Goal: Task Accomplishment & Management: Manage account settings

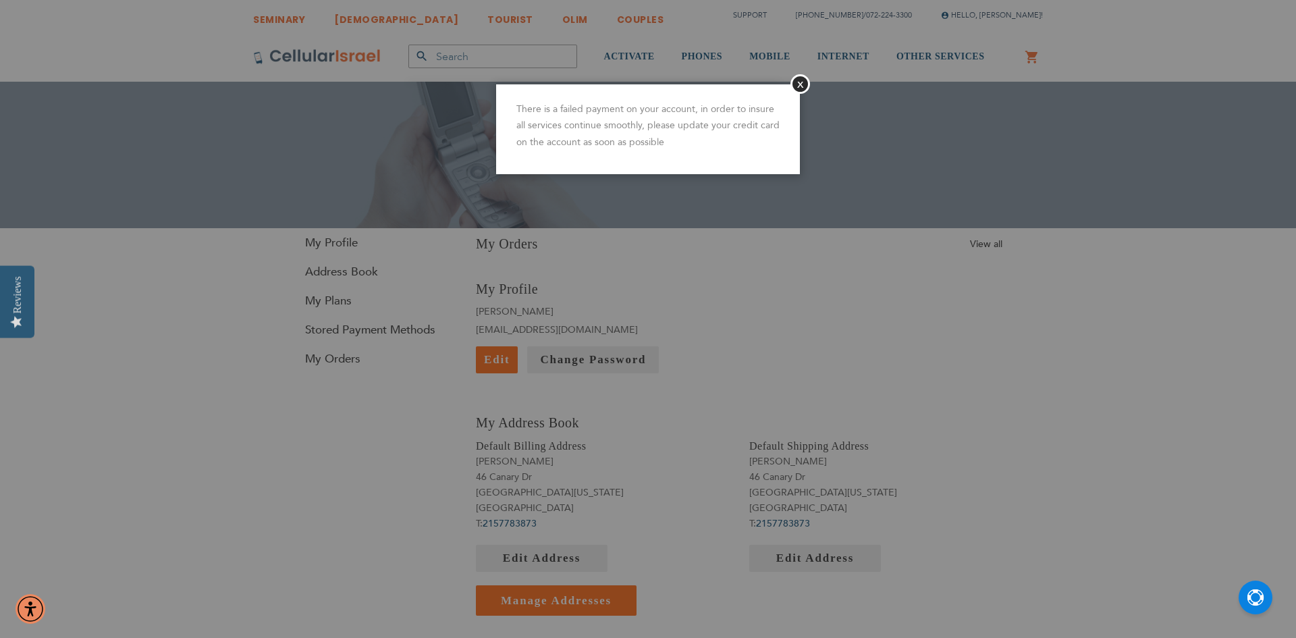
click at [725, 216] on aside "Close There is a failed payment on your account, in order to insure all service…" at bounding box center [647, 319] width 405 height 638
click at [794, 82] on button "Close" at bounding box center [800, 84] width 20 height 20
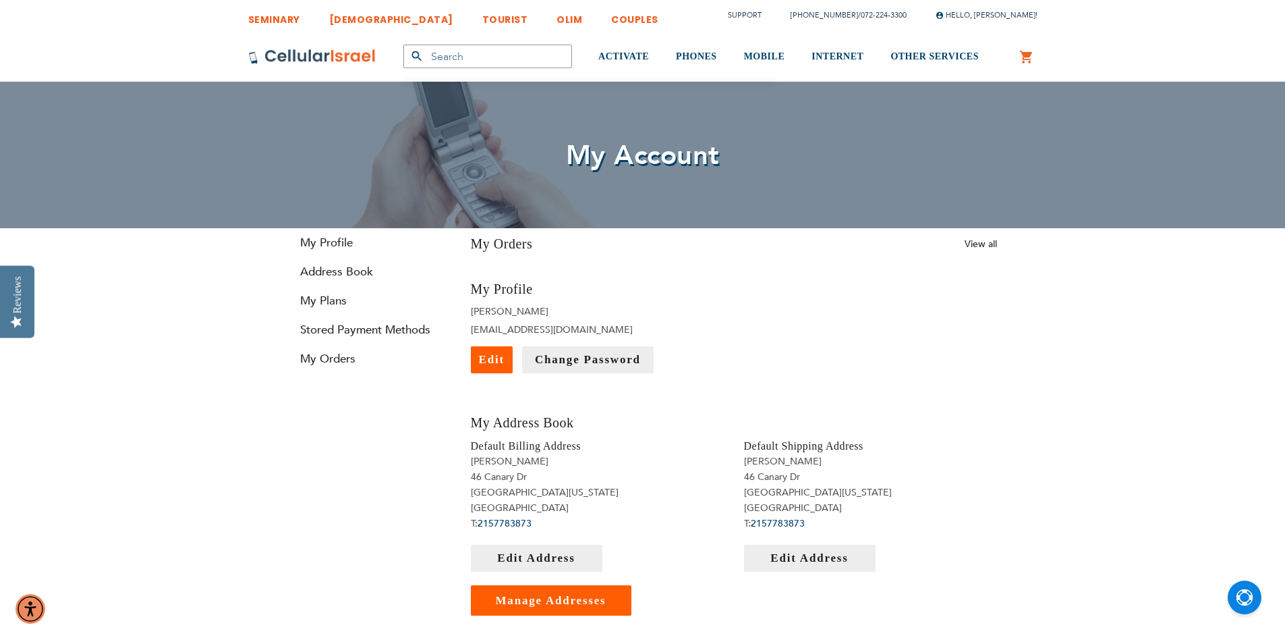
click at [983, 243] on link "View all" at bounding box center [981, 244] width 32 height 13
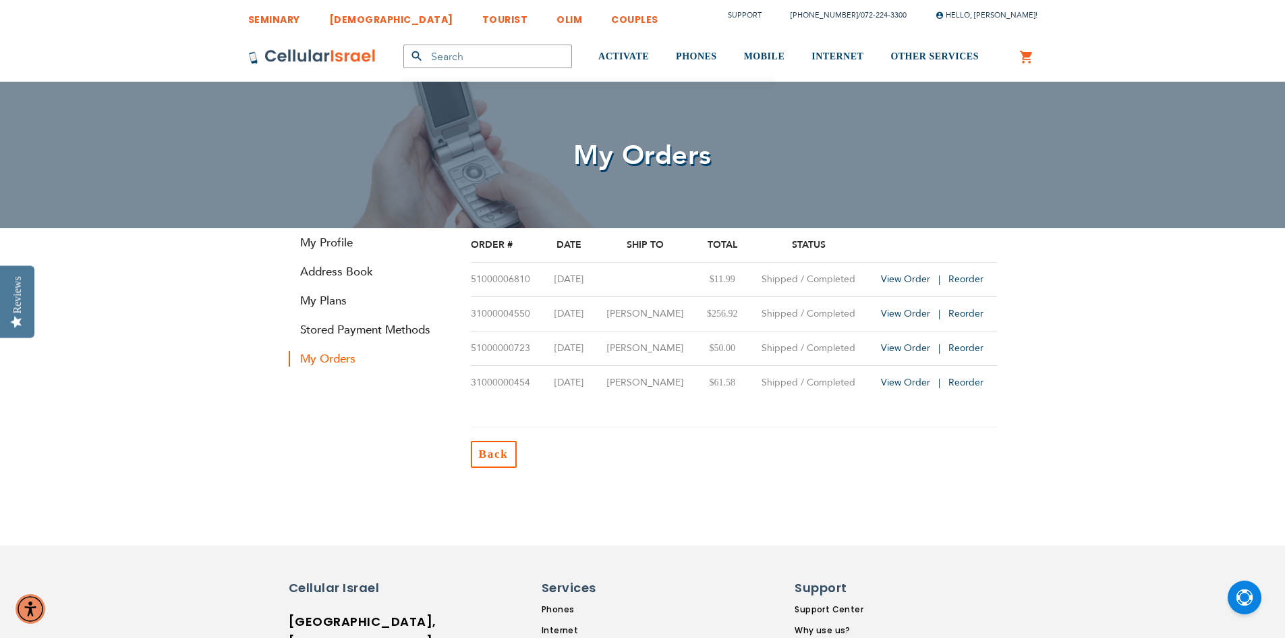
click at [479, 446] on link "Back" at bounding box center [494, 454] width 46 height 27
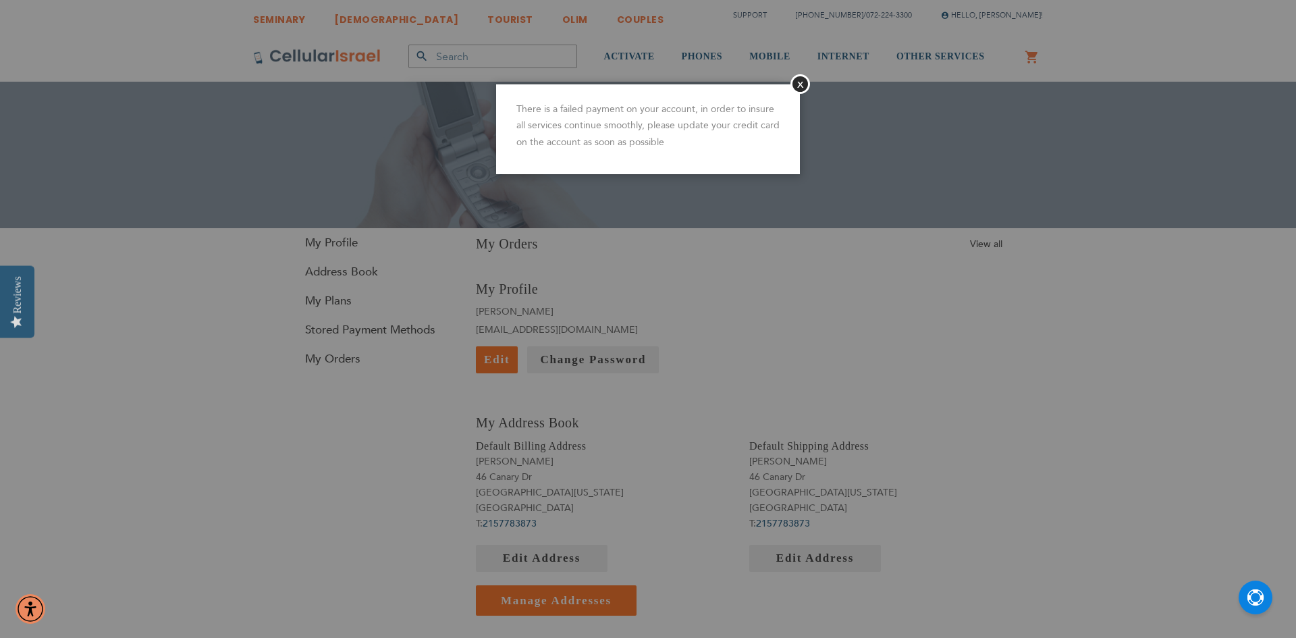
click at [660, 138] on p "There is a failed payment on your account, in order to insure all services cont…" at bounding box center [647, 126] width 263 height 50
click at [699, 140] on p "There is a failed payment on your account, in order to insure all services cont…" at bounding box center [647, 126] width 263 height 50
click at [698, 144] on p "There is a failed payment on your account, in order to insure all services cont…" at bounding box center [647, 126] width 263 height 50
click at [763, 16] on aside "Close There is a failed payment on your account, in order to insure all service…" at bounding box center [647, 319] width 405 height 638
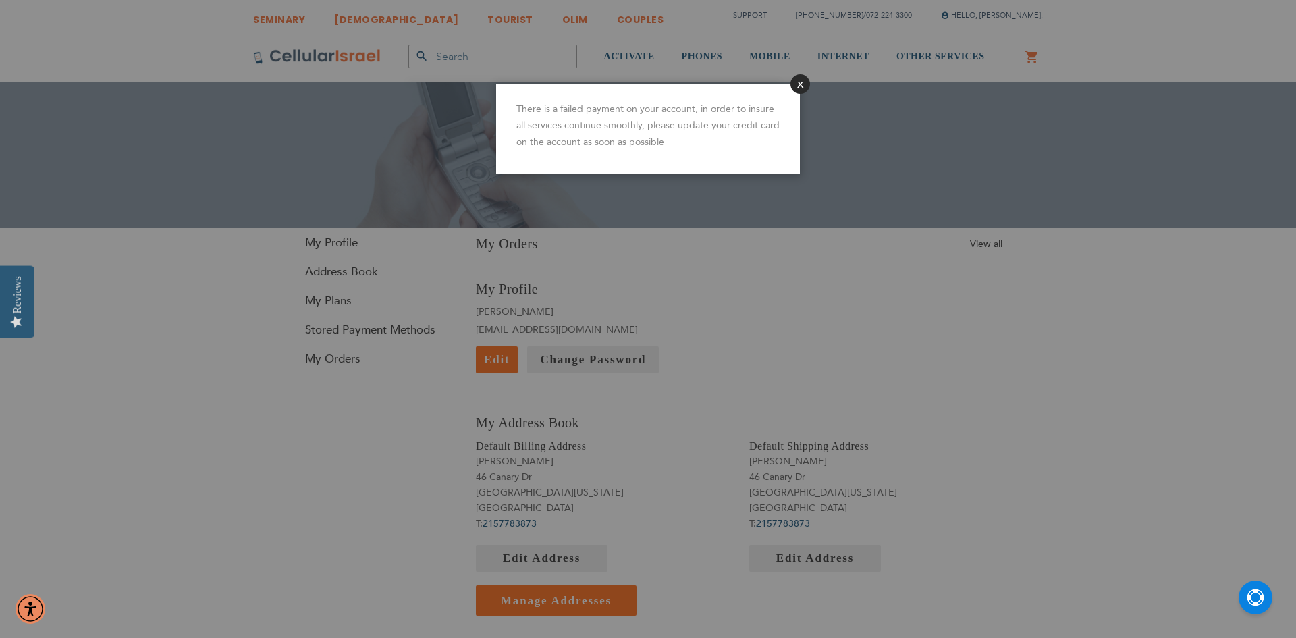
click at [795, 85] on button "Close" at bounding box center [800, 84] width 20 height 20
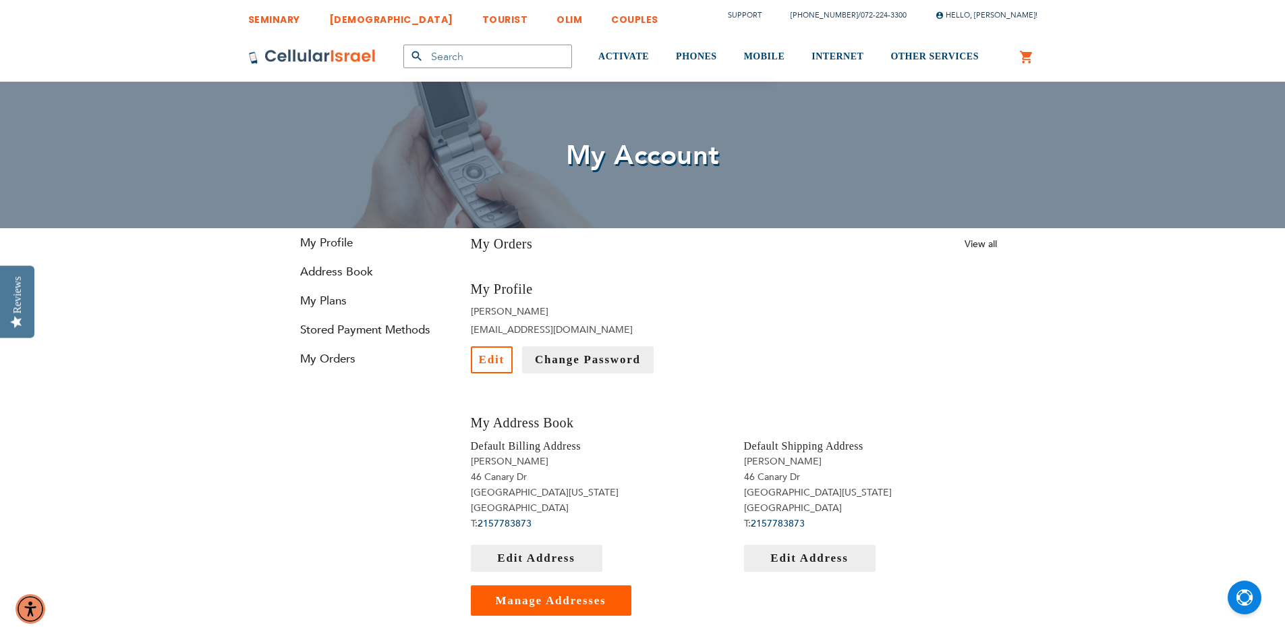
click at [489, 357] on span "Edit" at bounding box center [492, 359] width 26 height 13
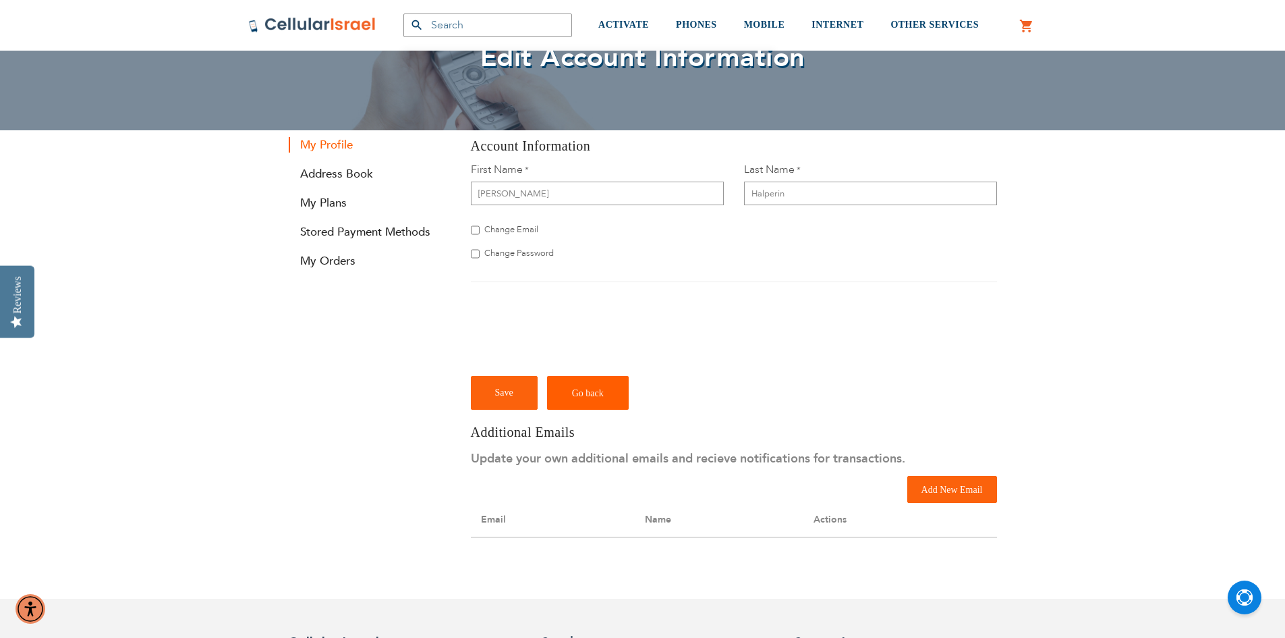
scroll to position [67, 0]
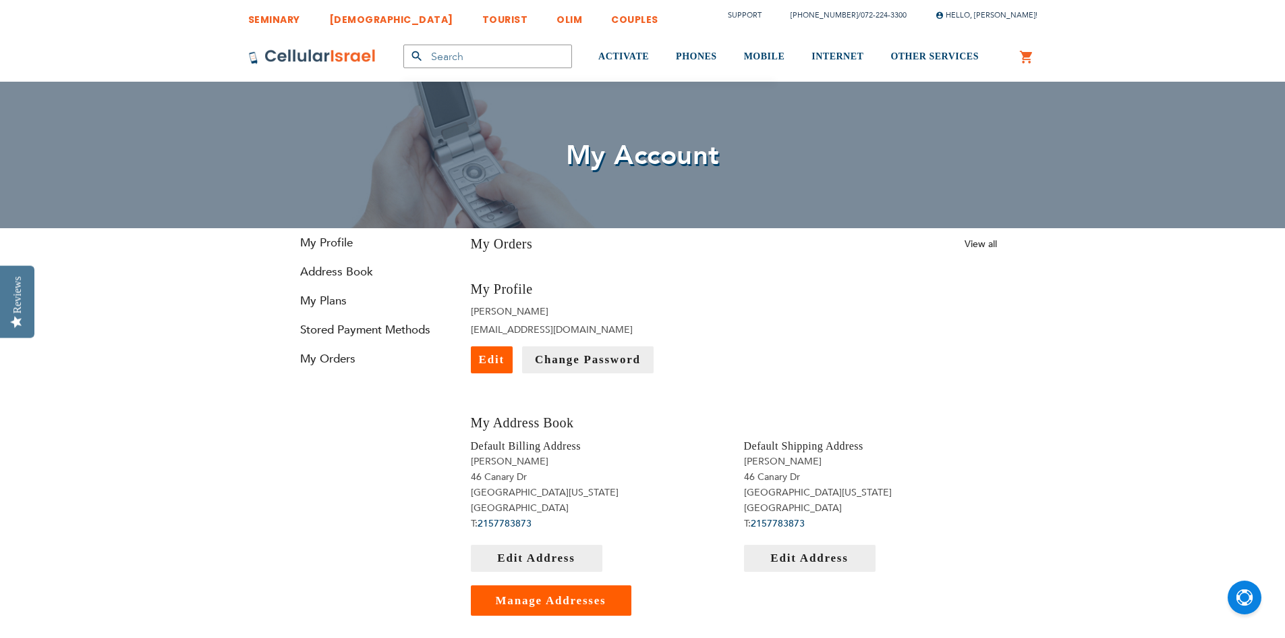
scroll to position [24, 0]
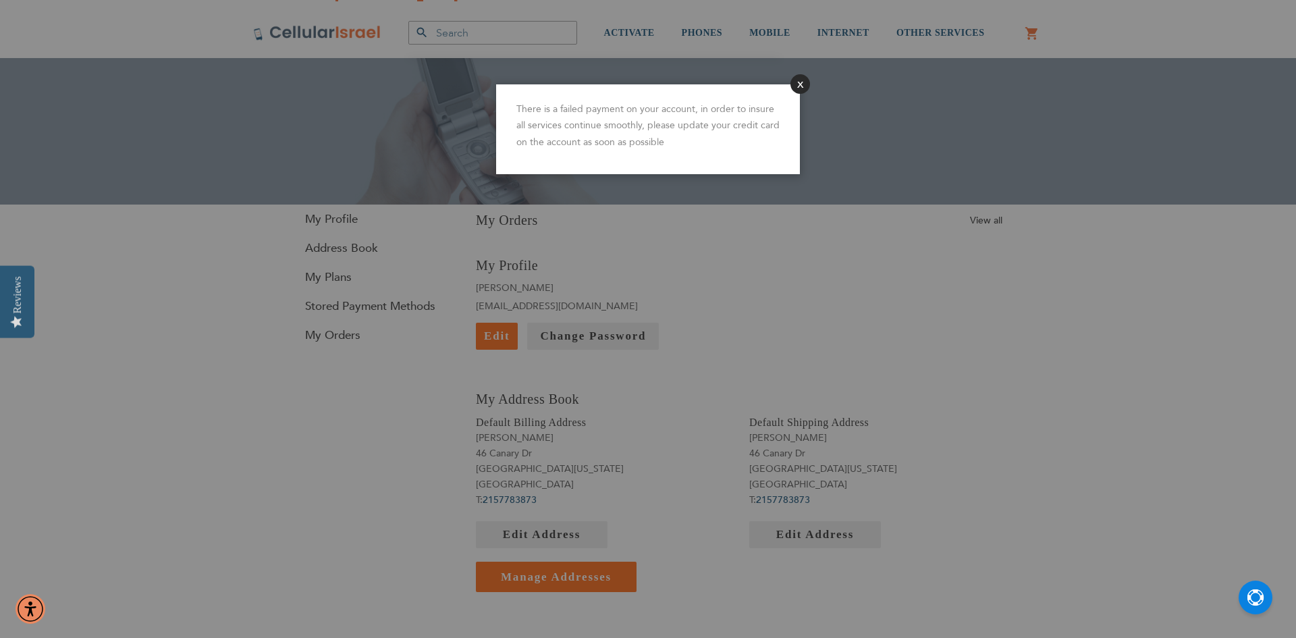
click at [796, 84] on button "Close" at bounding box center [800, 84] width 20 height 20
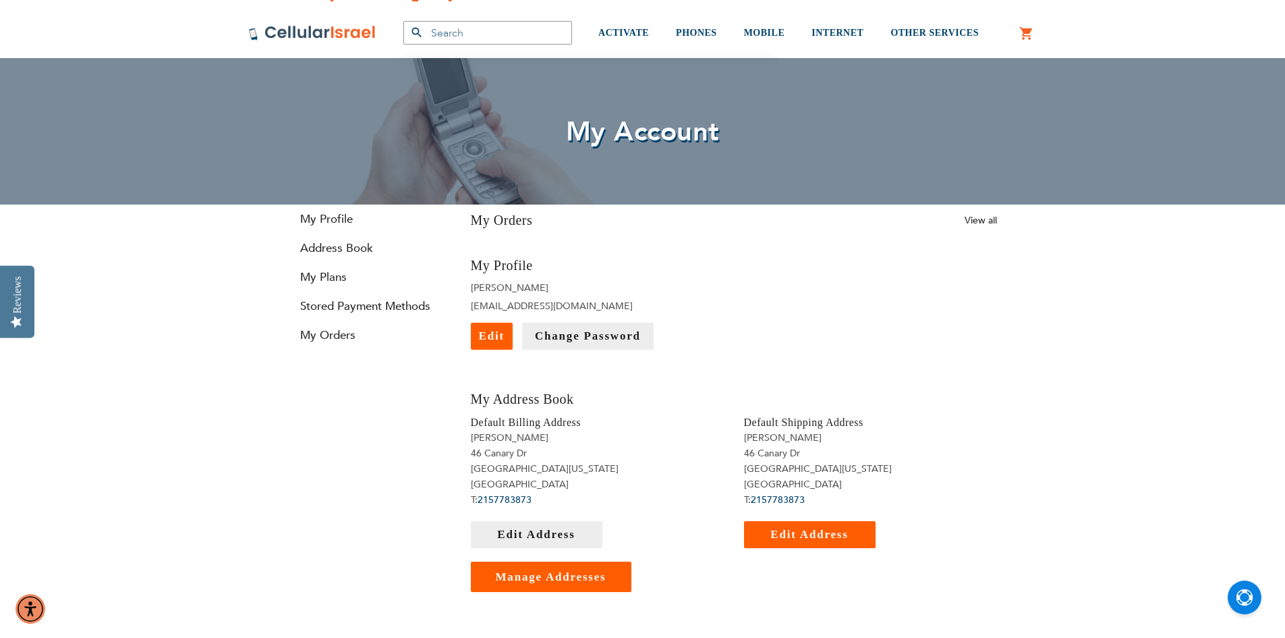
click at [788, 532] on span "Edit Address" at bounding box center [810, 534] width 78 height 13
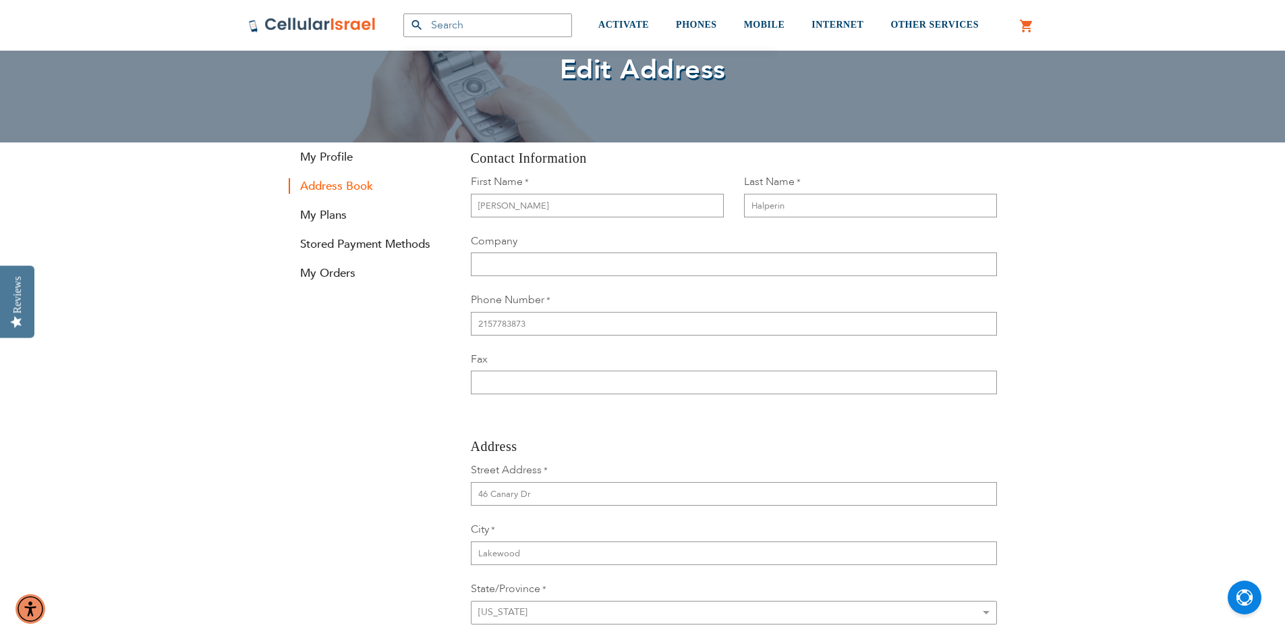
scroll to position [67, 0]
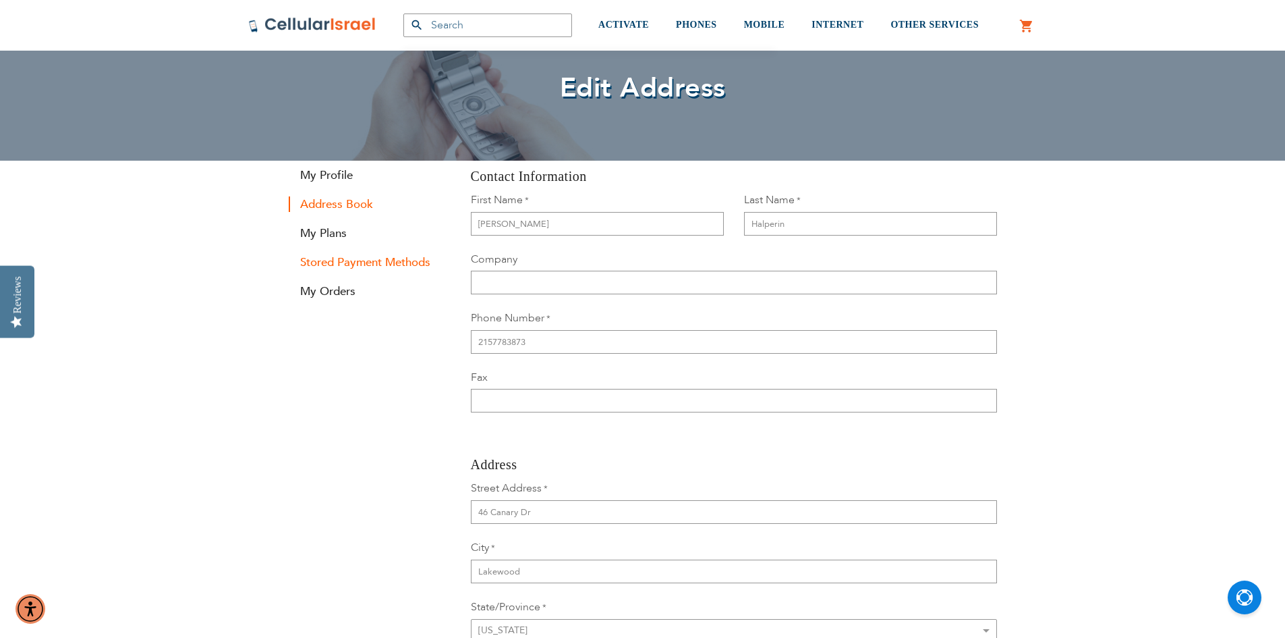
click at [345, 259] on link "Stored Payment Methods" at bounding box center [370, 262] width 162 height 16
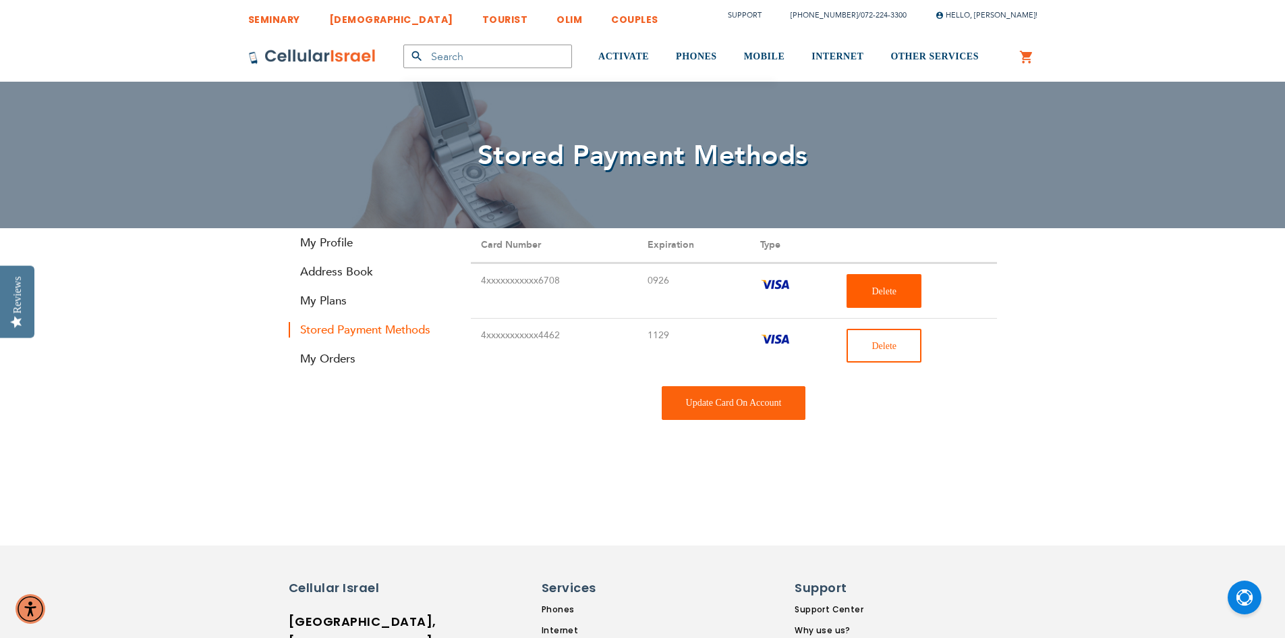
click at [885, 343] on span "Delete" at bounding box center [884, 346] width 25 height 10
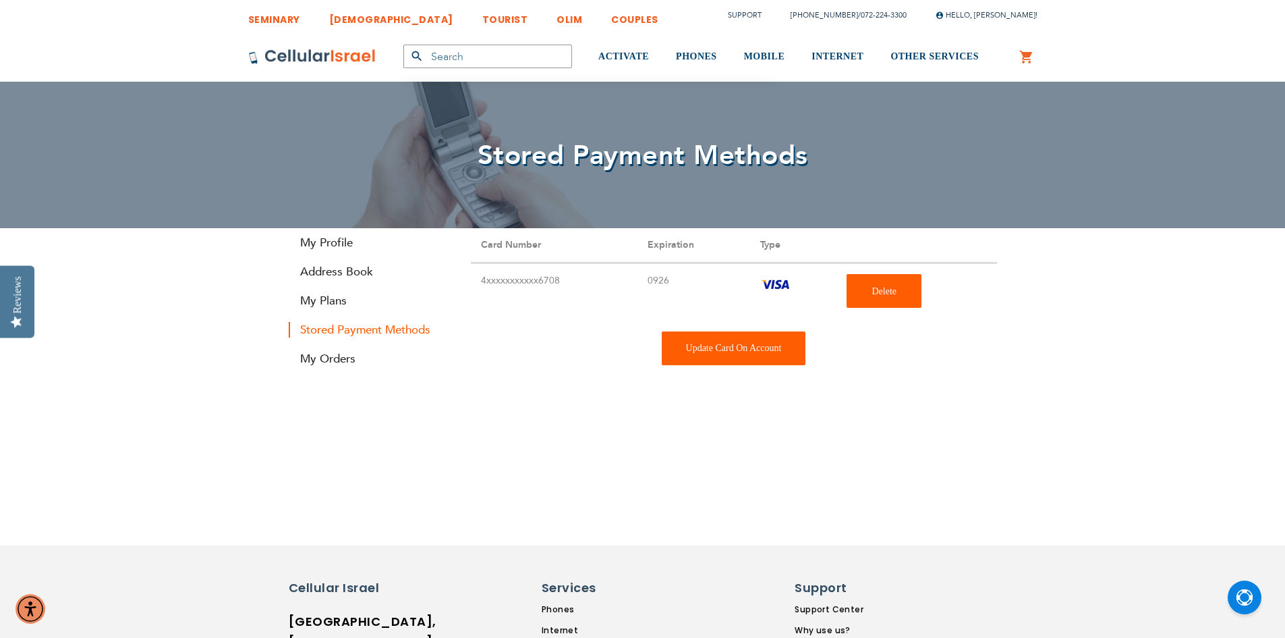
click at [700, 346] on div "Update Card On Account" at bounding box center [734, 348] width 144 height 34
click at [888, 290] on span "Delete" at bounding box center [884, 291] width 25 height 10
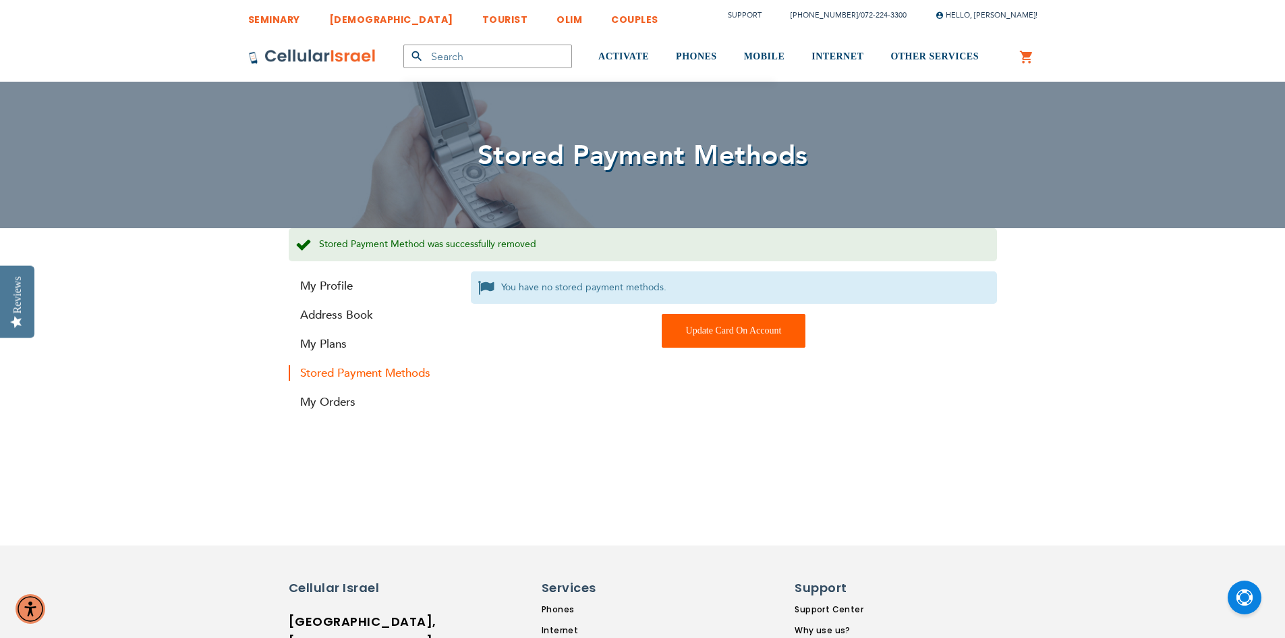
click at [708, 328] on div "Update Card On Account" at bounding box center [734, 331] width 144 height 34
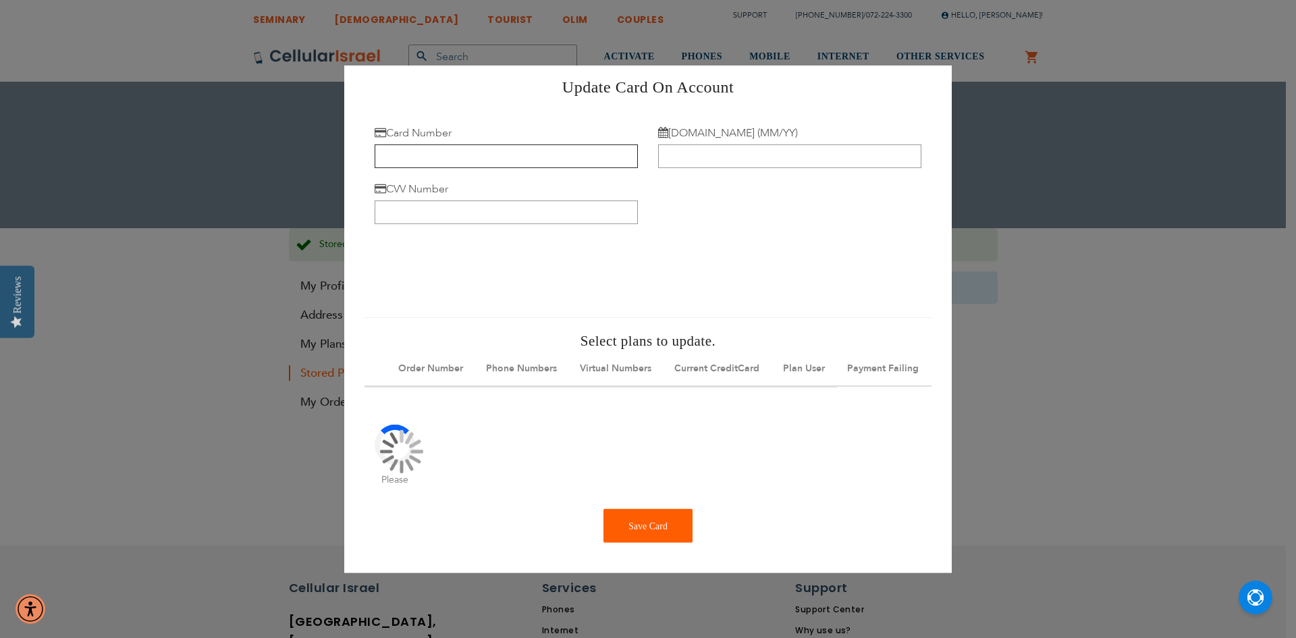
click at [420, 152] on input "Card Number" at bounding box center [506, 156] width 263 height 24
type input "[CREDIT_CARD_NUMBER]"
type input "05/30"
click at [424, 223] on div at bounding box center [647, 211] width 567 height 185
click at [427, 212] on input "CVV Number" at bounding box center [506, 212] width 263 height 24
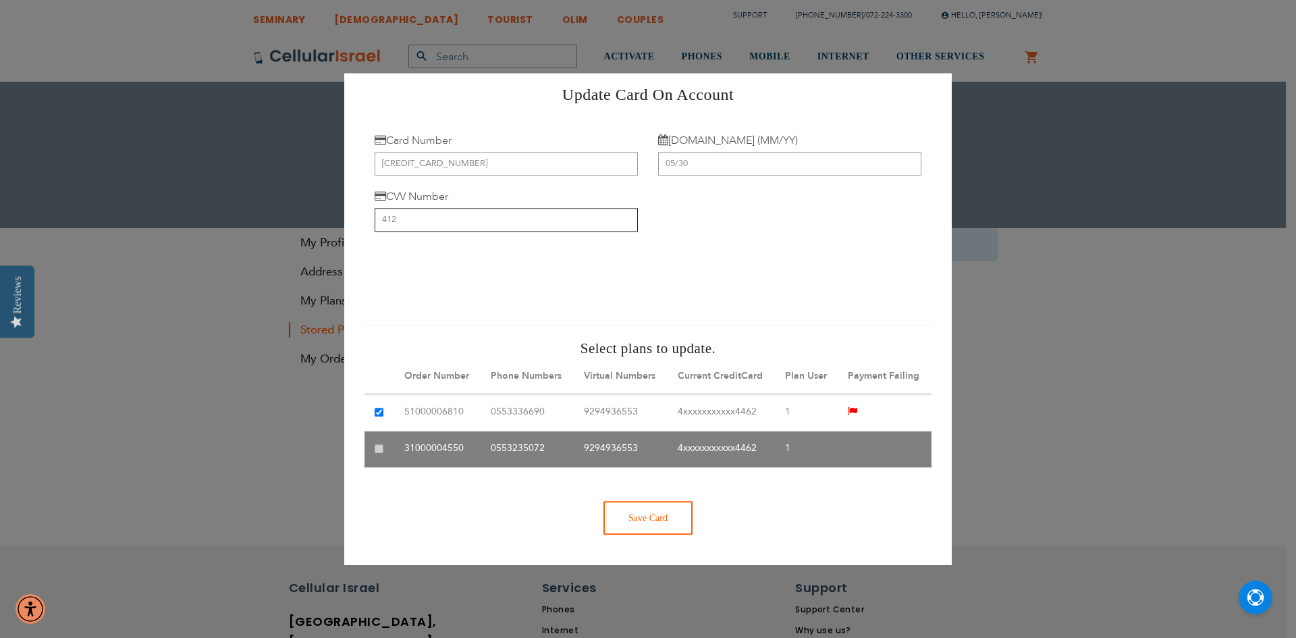
type input "412"
click at [643, 534] on div "Save Card" at bounding box center [647, 518] width 89 height 34
